Goal: Task Accomplishment & Management: Manage account settings

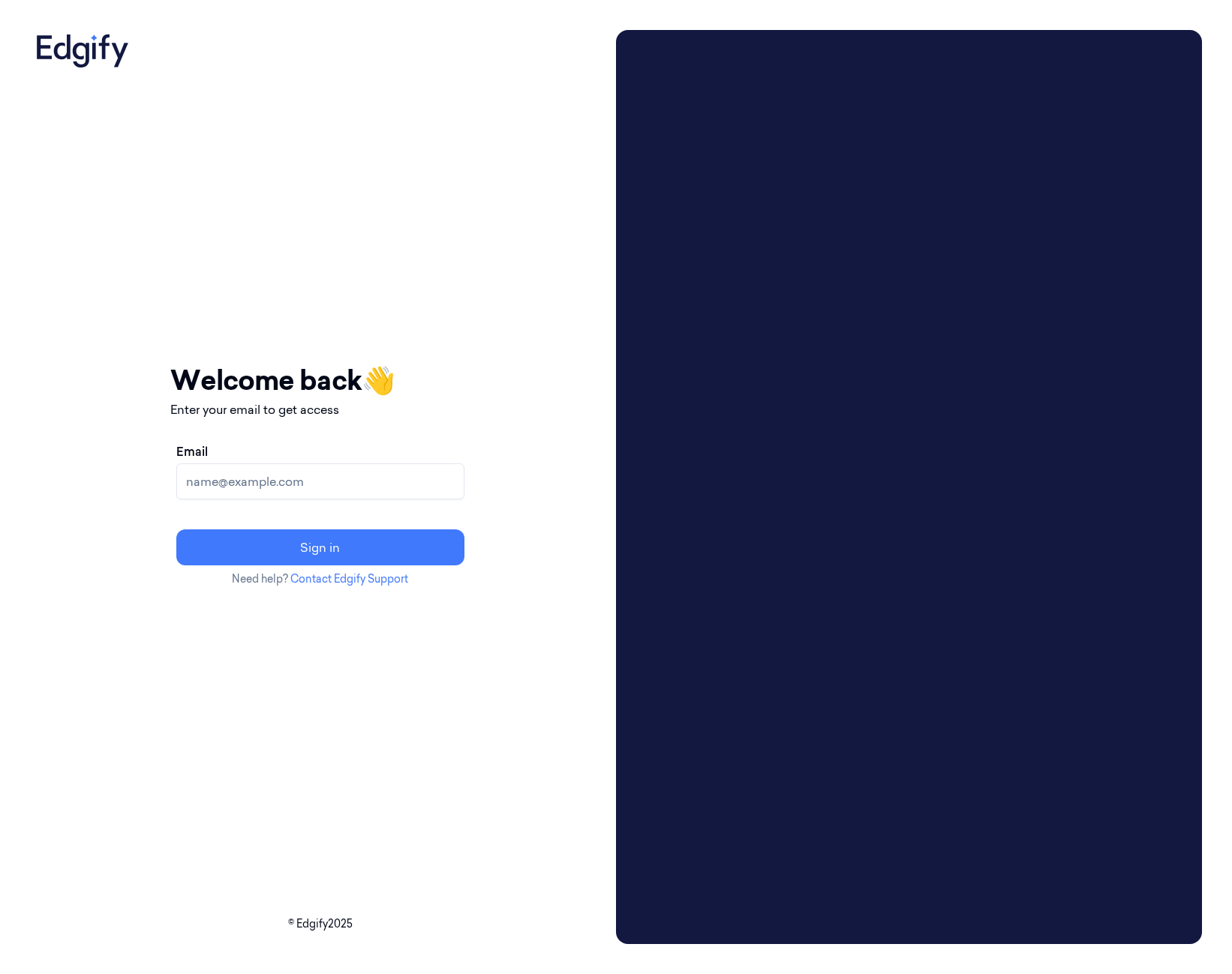
click at [382, 491] on input "Email" at bounding box center [320, 482] width 288 height 36
type input "[PERSON_NAME][EMAIL_ADDRESS][DOMAIN_NAME]"
click at [369, 544] on button "Sign in" at bounding box center [320, 548] width 288 height 36
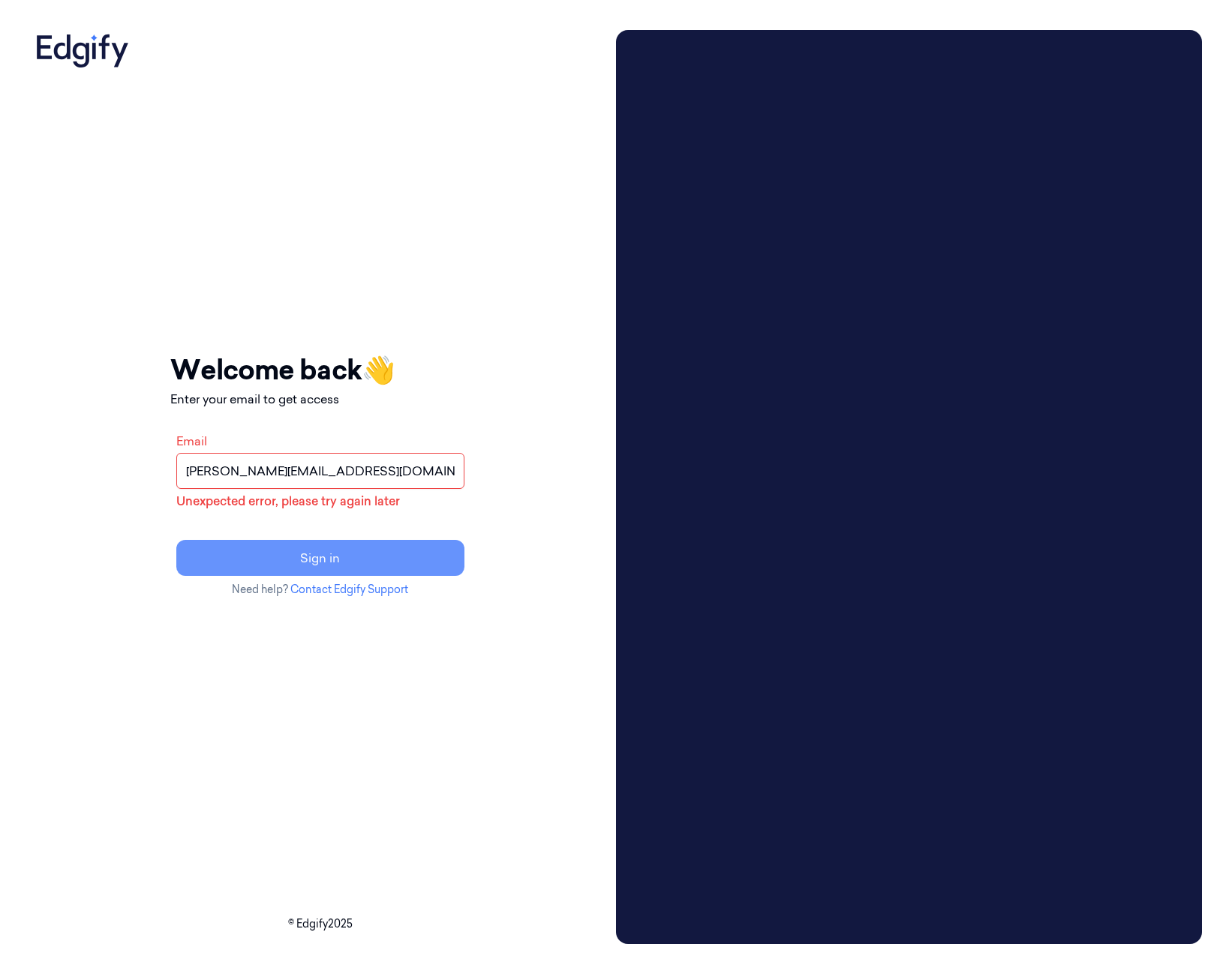
click at [360, 569] on button "Sign in" at bounding box center [320, 558] width 288 height 36
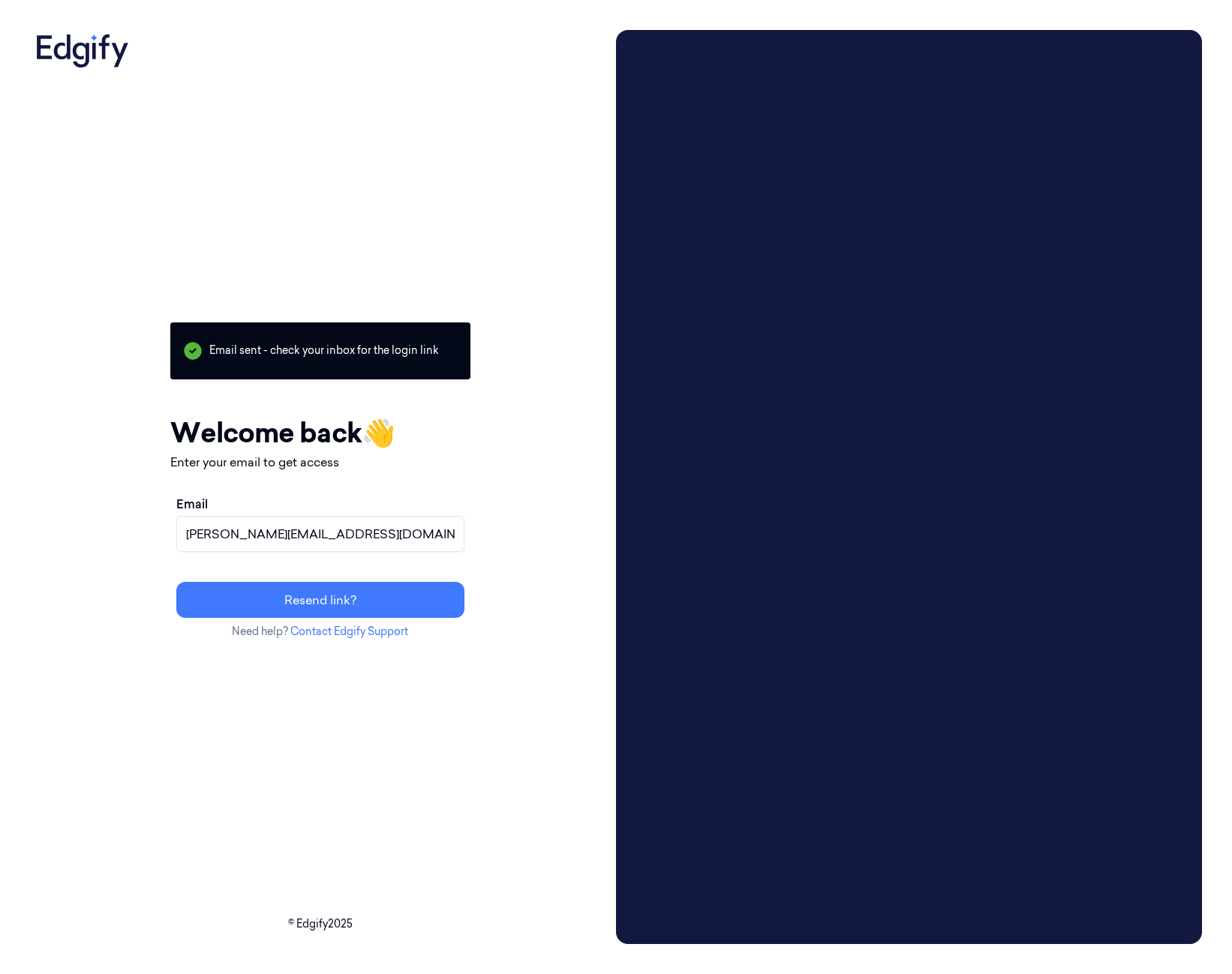
click at [73, 324] on div "Your session expired - please log in again Email sent - check your inbox for th…" at bounding box center [319, 487] width 580 height 915
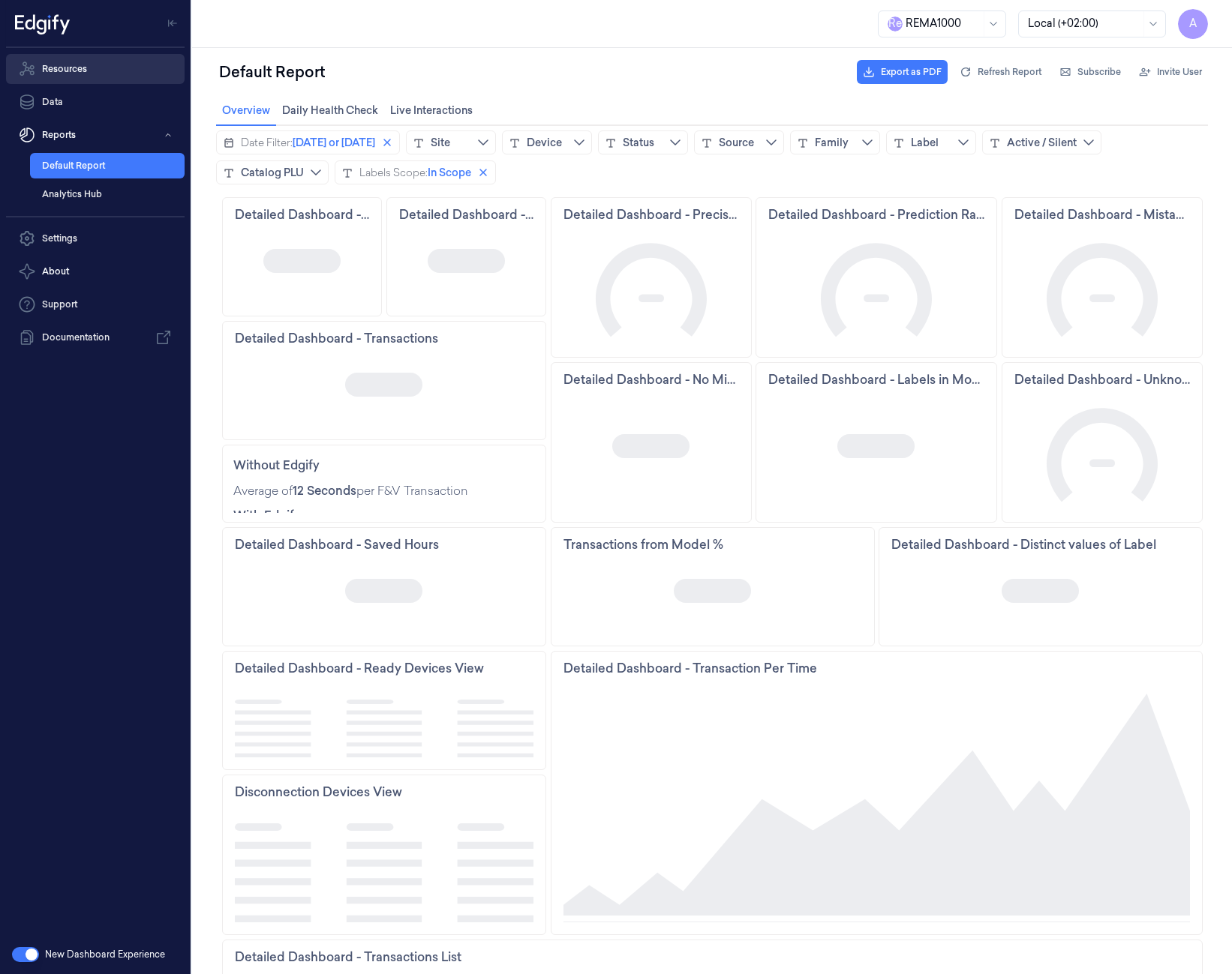
click at [84, 71] on link "Resources" at bounding box center [95, 69] width 179 height 30
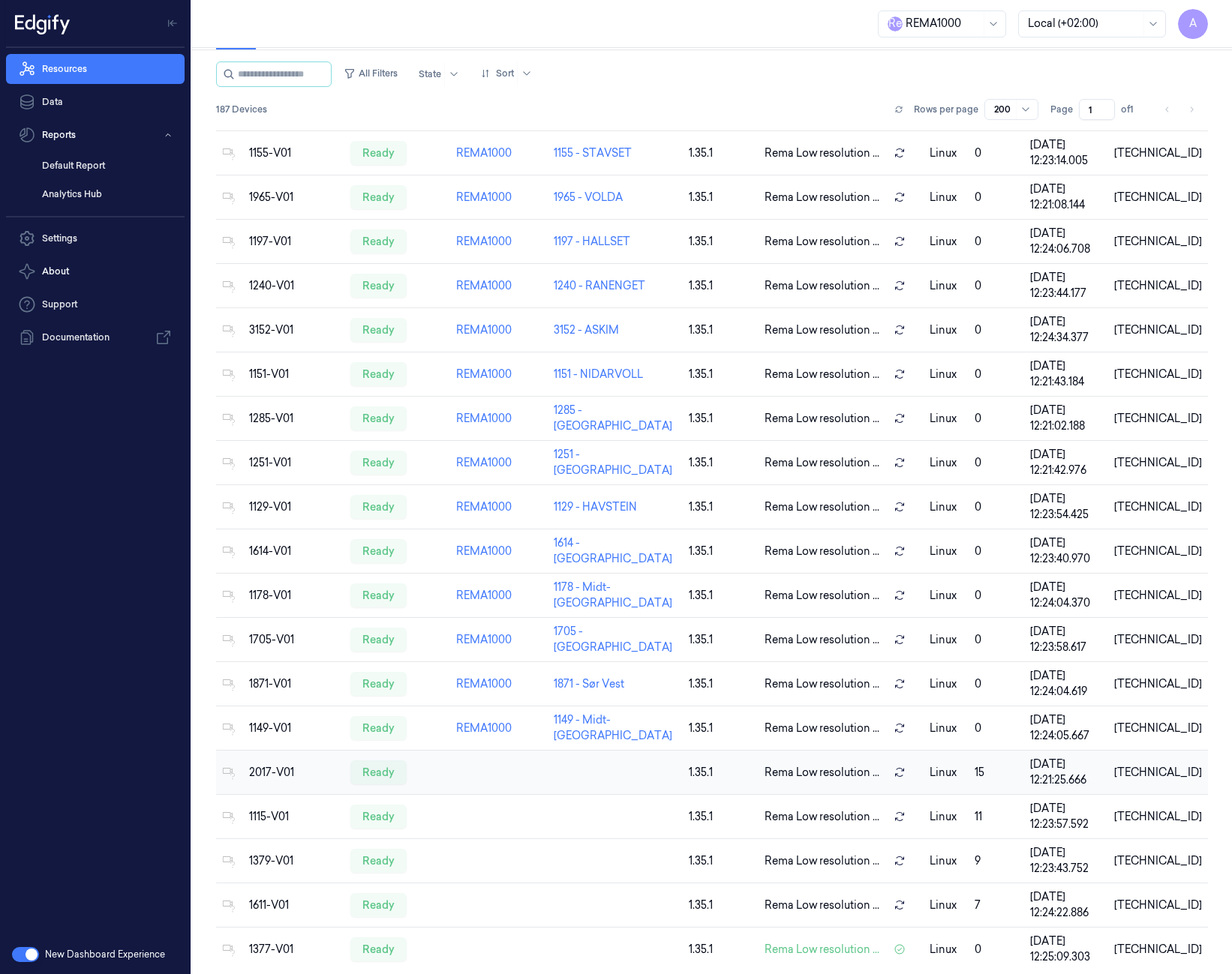
scroll to position [65, 0]
click at [248, 940] on td "1377-V01" at bounding box center [294, 949] width 101 height 44
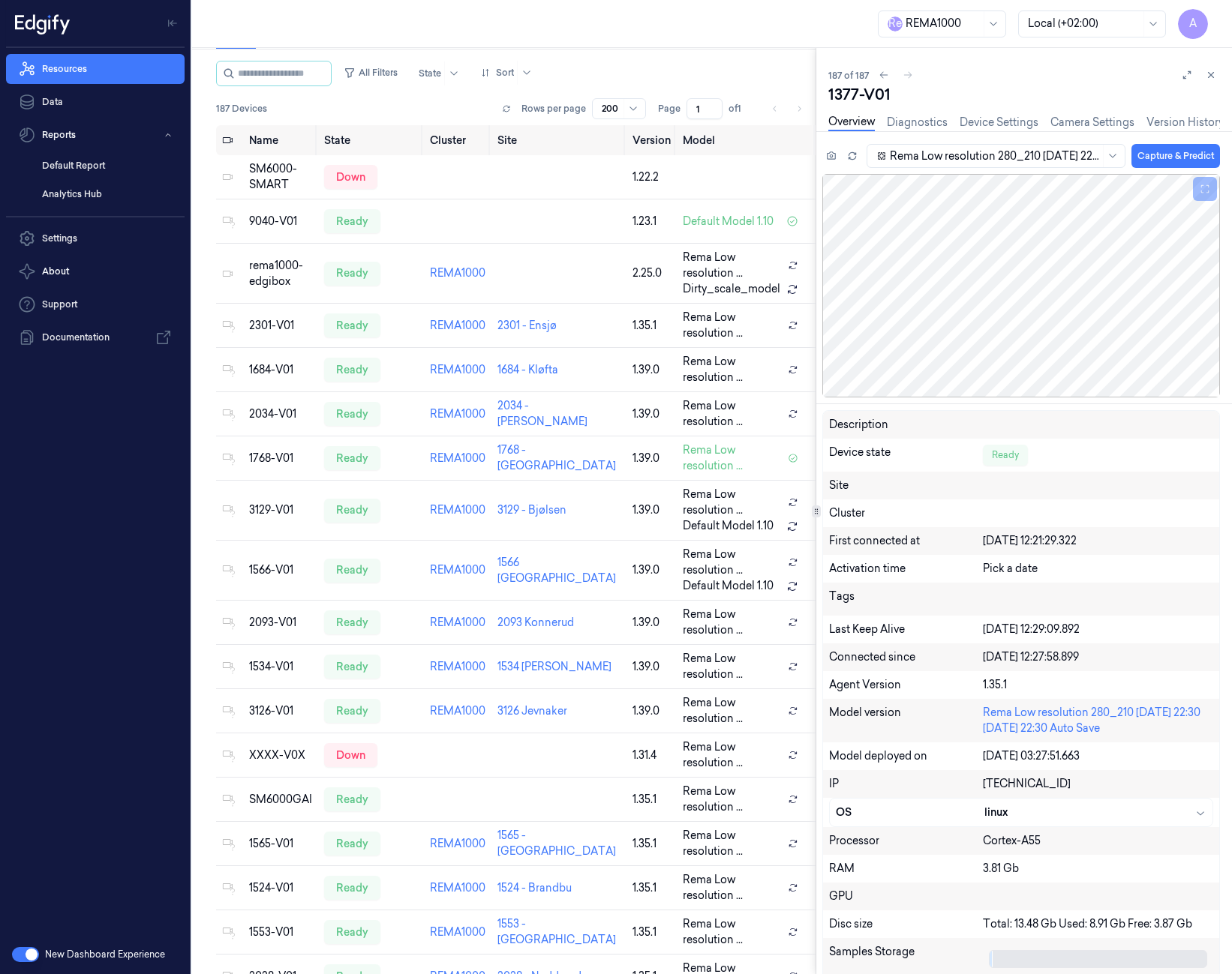
scroll to position [7521, 0]
